Goal: Use online tool/utility: Utilize a website feature to perform a specific function

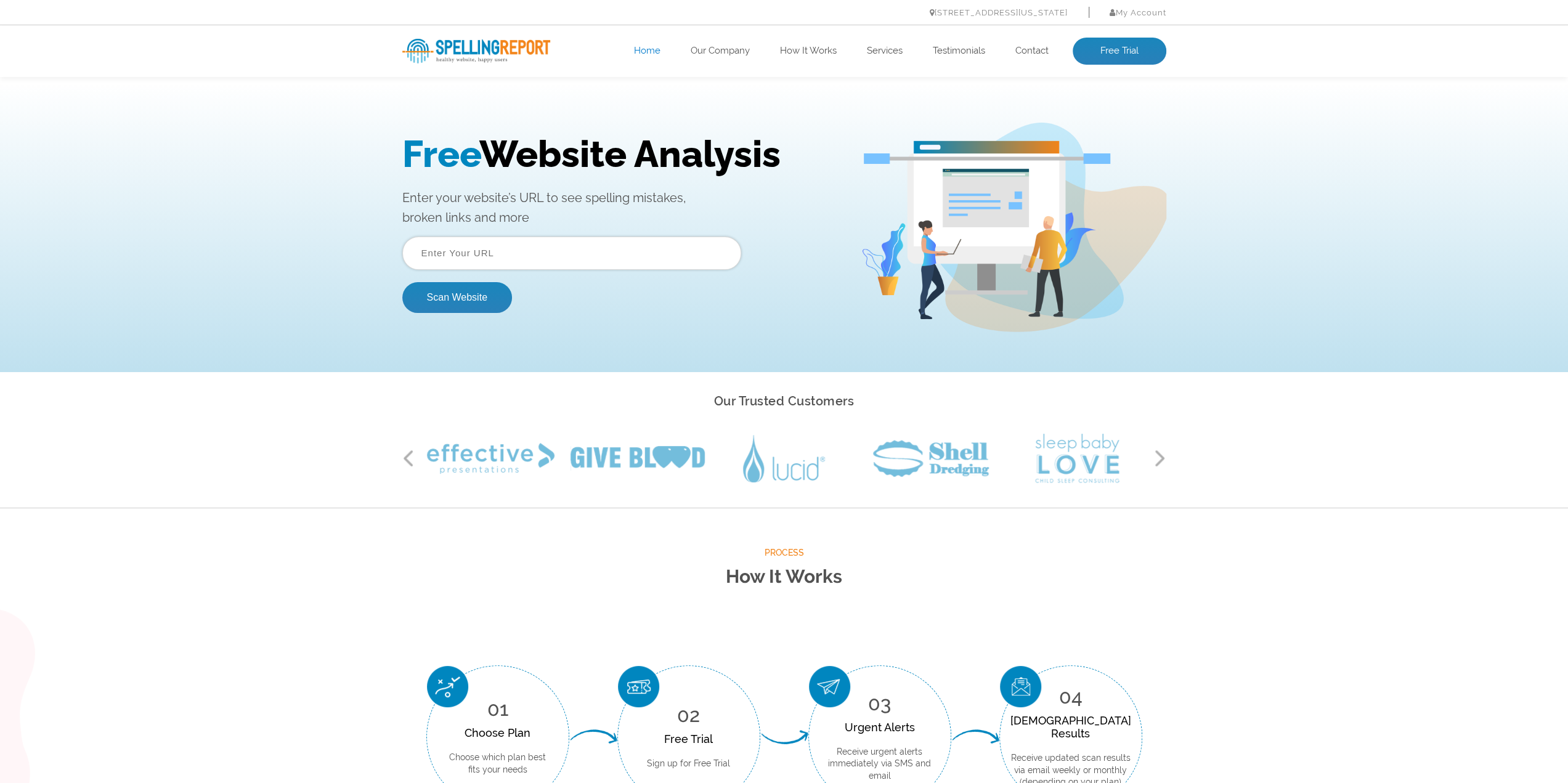
click at [619, 256] on input "text" at bounding box center [571, 253] width 339 height 34
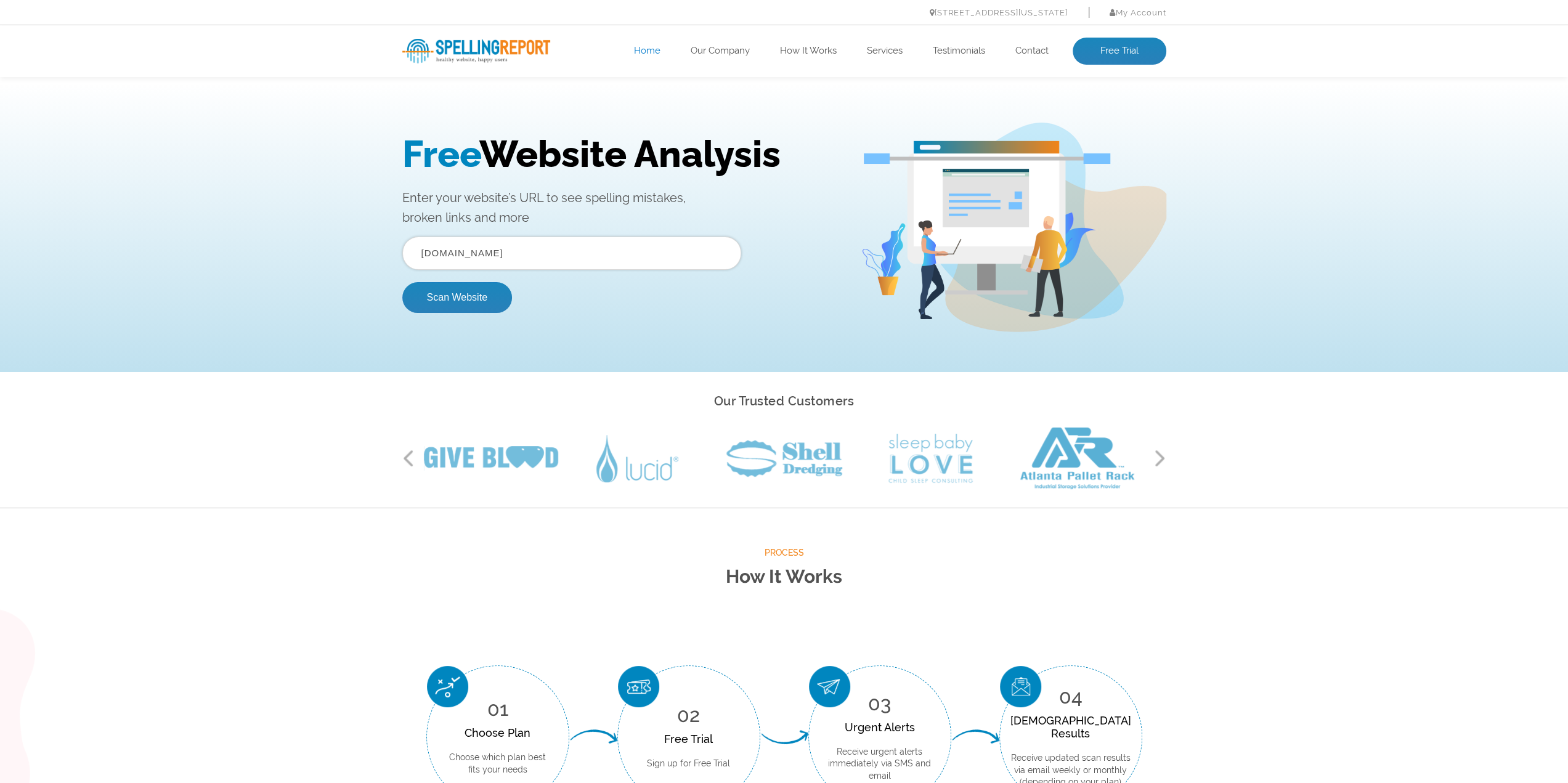
type input "[DOMAIN_NAME]"
click at [402, 282] on button "Scan Website" at bounding box center [457, 297] width 110 height 31
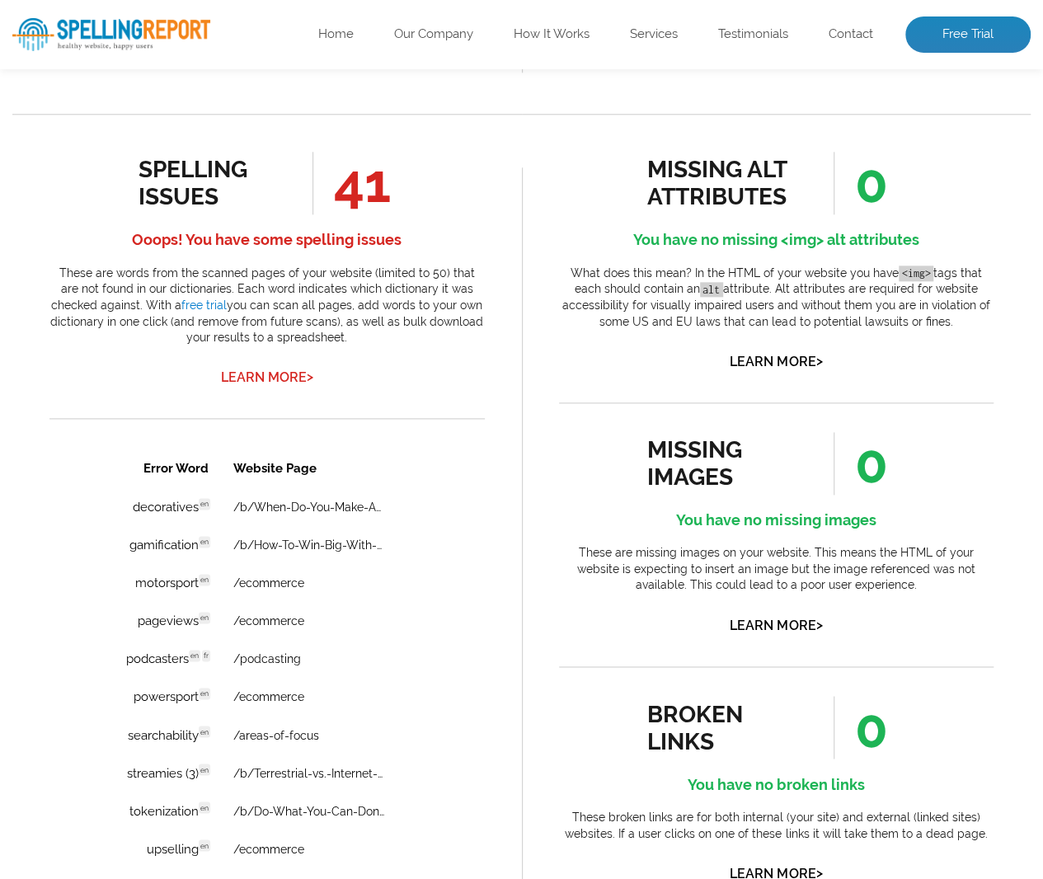
scroll to position [989, 0]
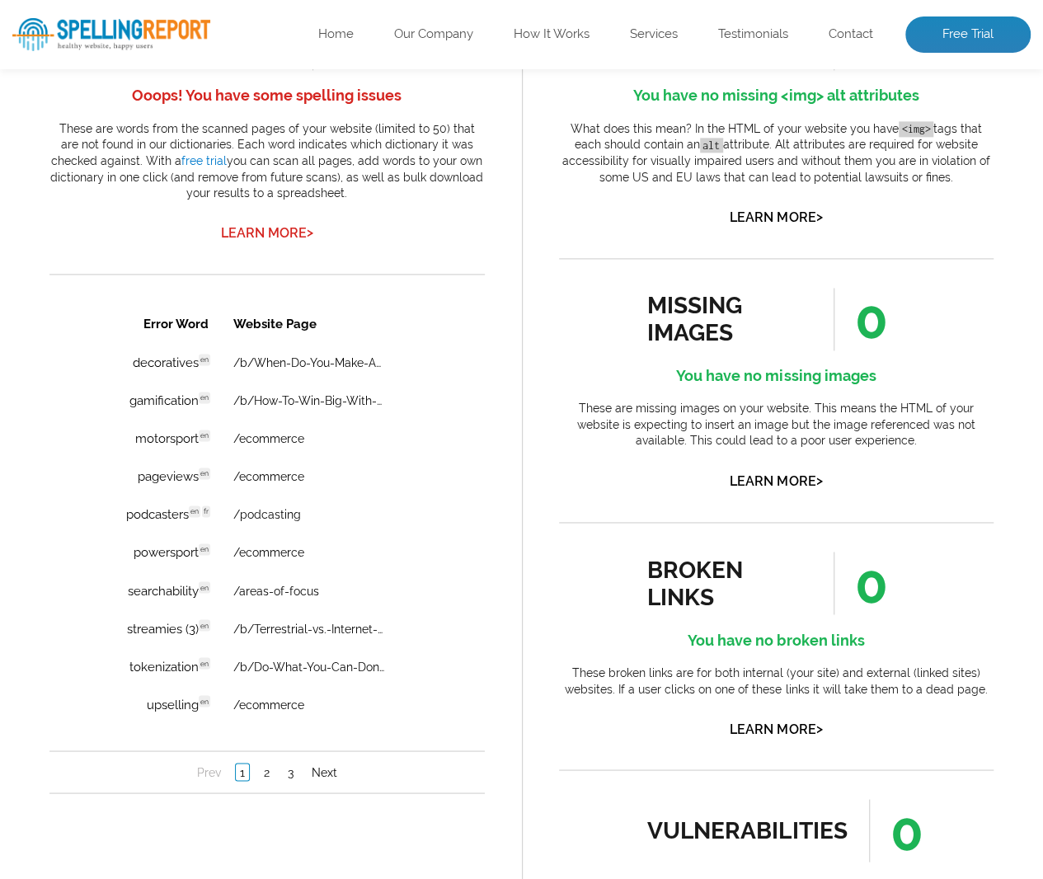
click at [295, 239] on link "Learn More >" at bounding box center [267, 233] width 92 height 16
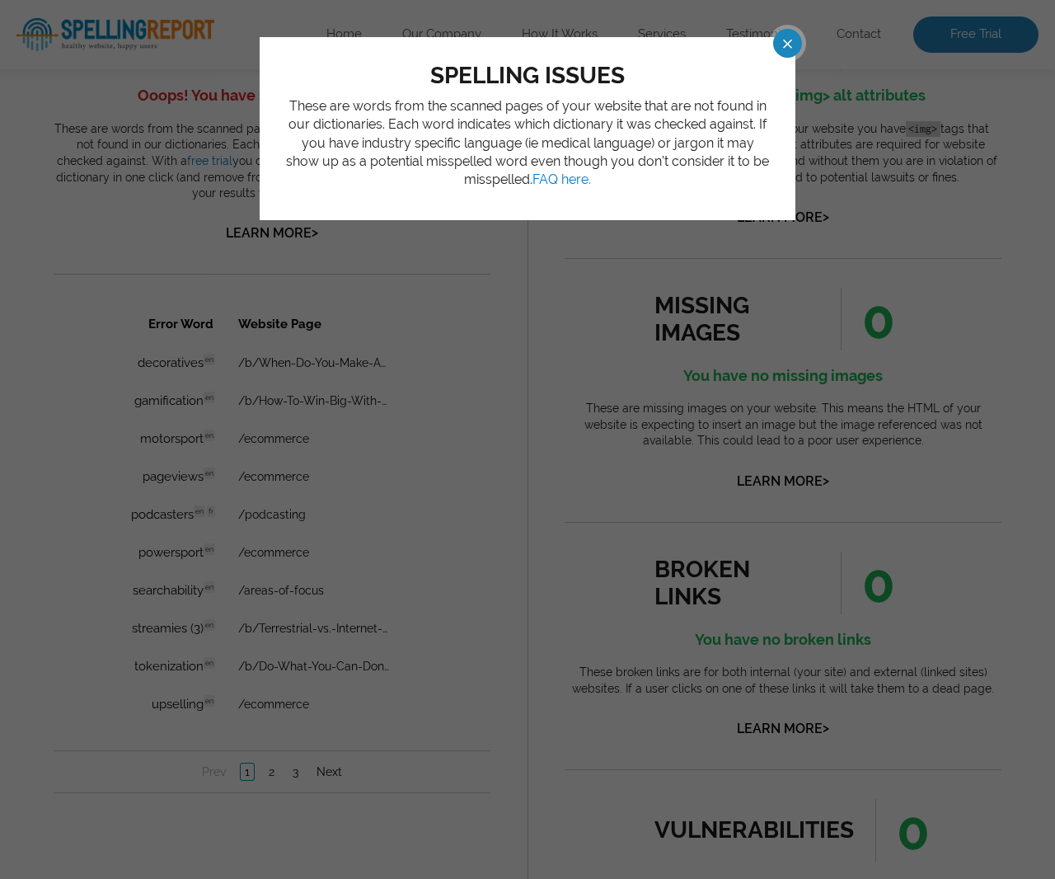
click at [778, 40] on span at bounding box center [772, 43] width 29 height 29
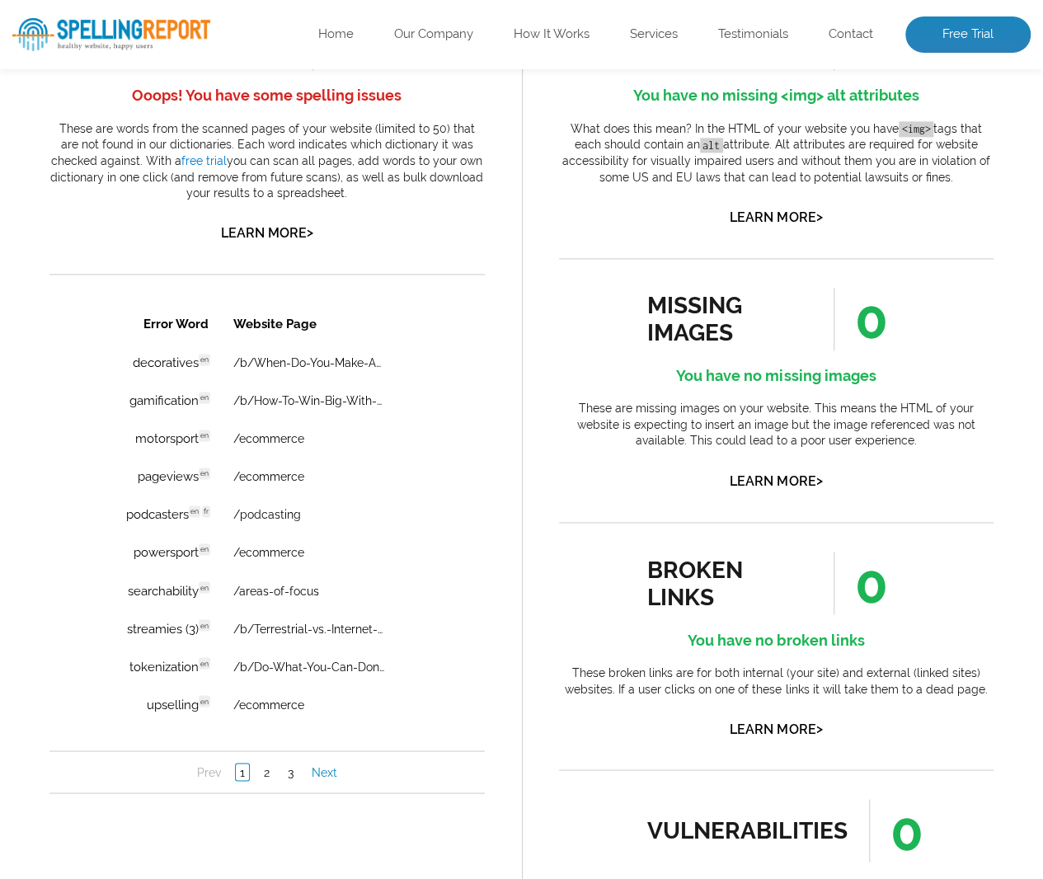
click at [327, 778] on link "Next" at bounding box center [324, 771] width 34 height 16
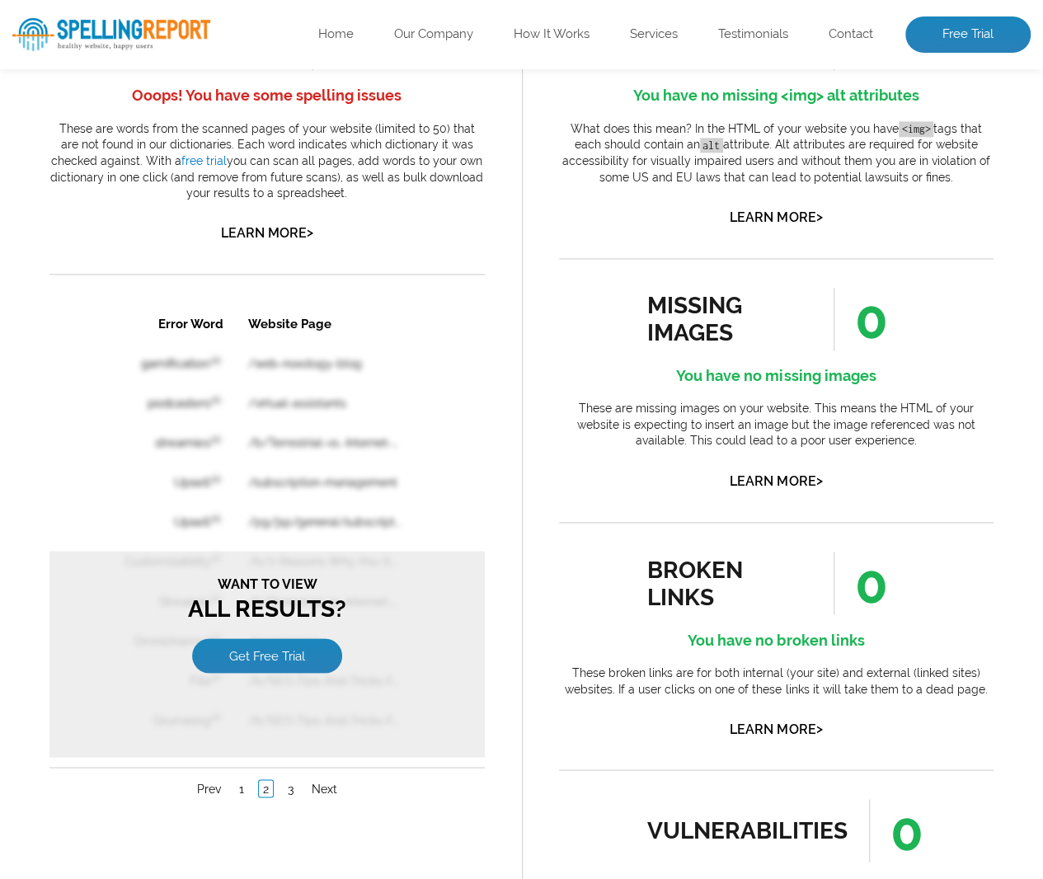
scroll to position [0, 0]
